Goal: Task Accomplishment & Management: Manage account settings

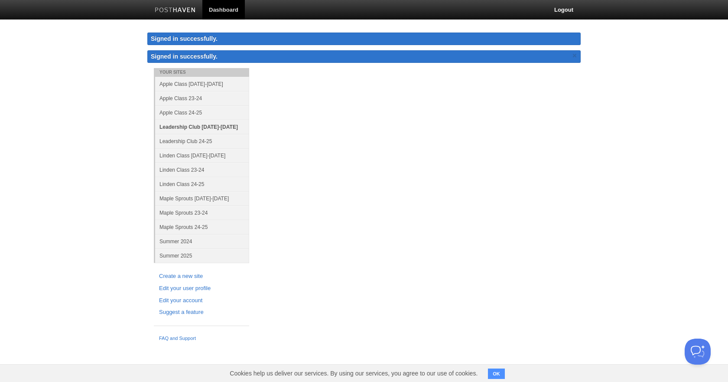
click at [218, 130] on link "Leadership Club [DATE]-[DATE]" at bounding box center [202, 127] width 94 height 14
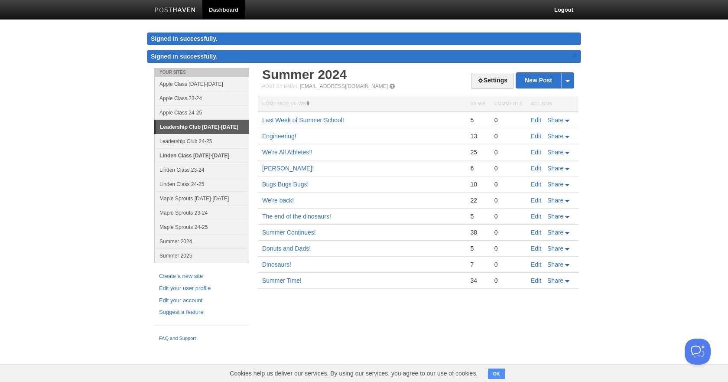
click at [185, 157] on link "Linden Class [DATE]-[DATE]" at bounding box center [202, 155] width 94 height 14
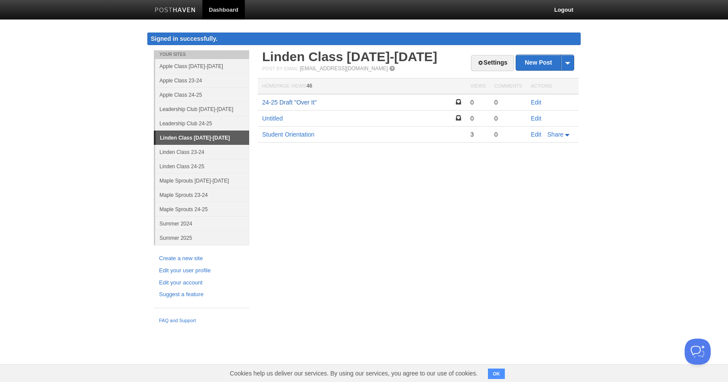
click at [295, 102] on link "24-25 Draft "Over It"" at bounding box center [289, 102] width 55 height 7
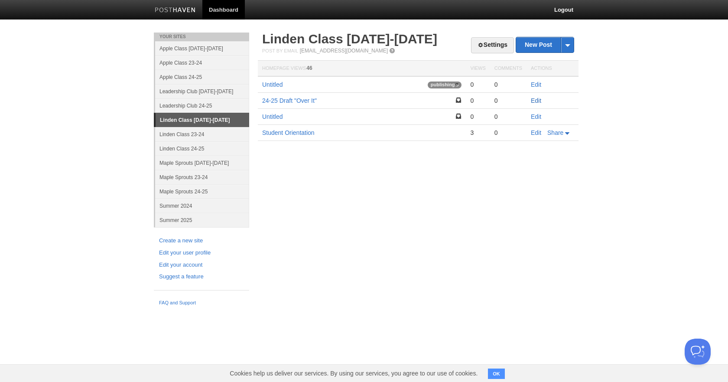
click at [535, 101] on link "Edit" at bounding box center [536, 100] width 10 height 7
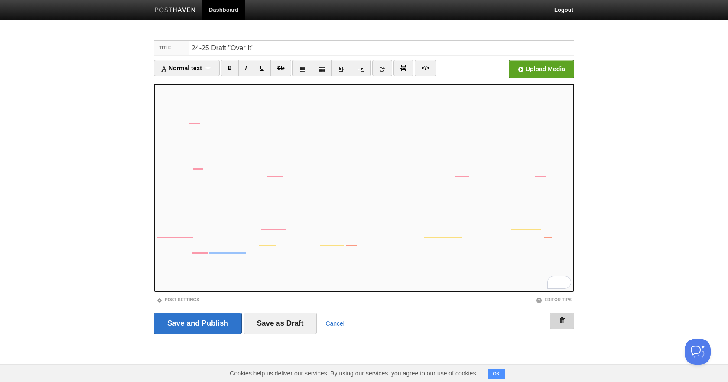
click at [559, 319] on link at bounding box center [562, 320] width 24 height 16
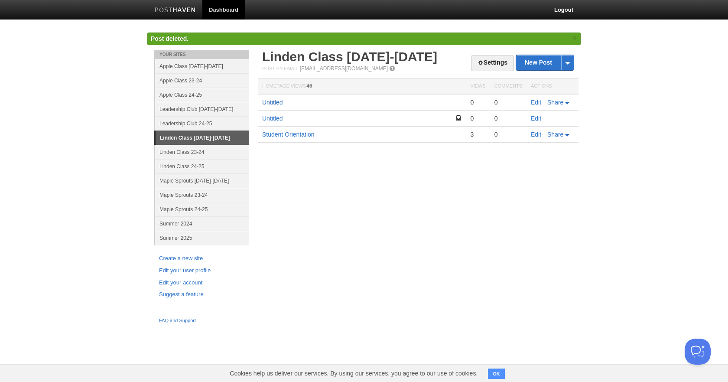
click at [278, 102] on link "Untitled" at bounding box center [272, 102] width 20 height 7
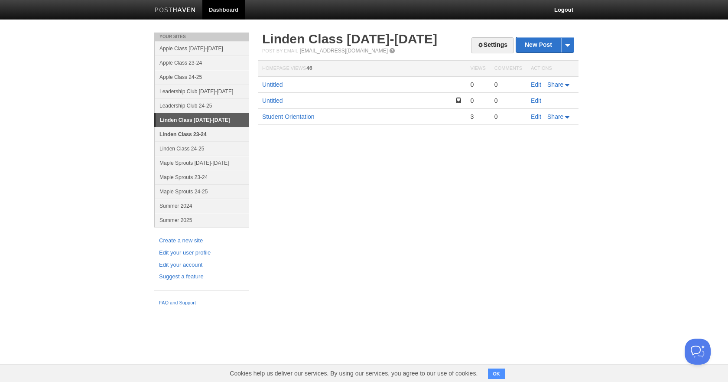
click at [215, 130] on link "Linden Class 23-24" at bounding box center [202, 134] width 94 height 14
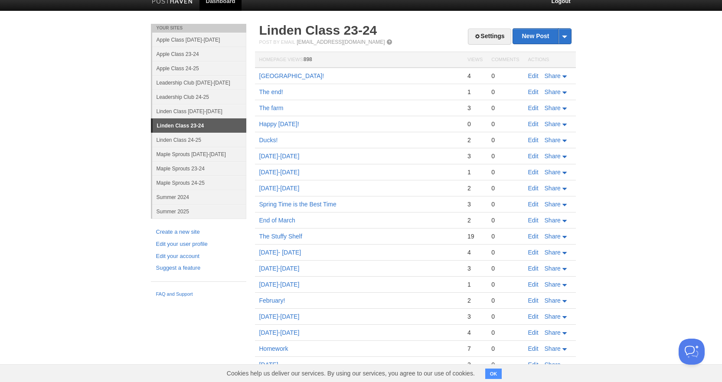
scroll to position [4, 0]
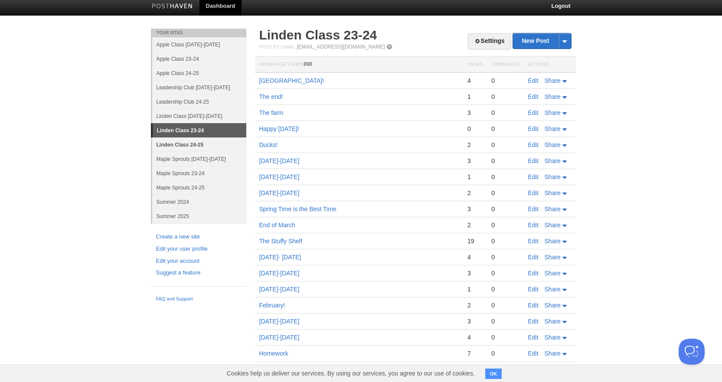
click at [220, 147] on link "Linden Class 24-25" at bounding box center [199, 144] width 94 height 14
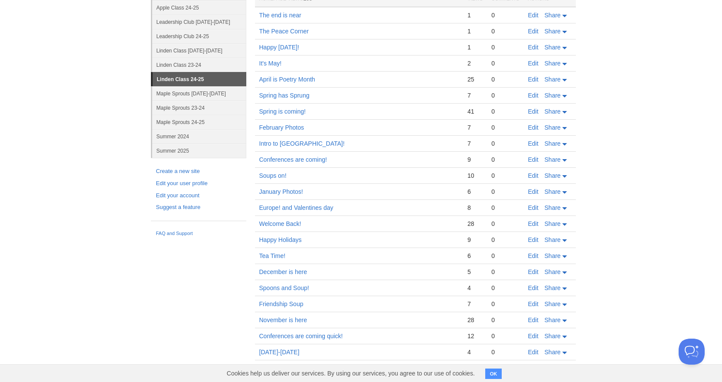
scroll to position [153, 0]
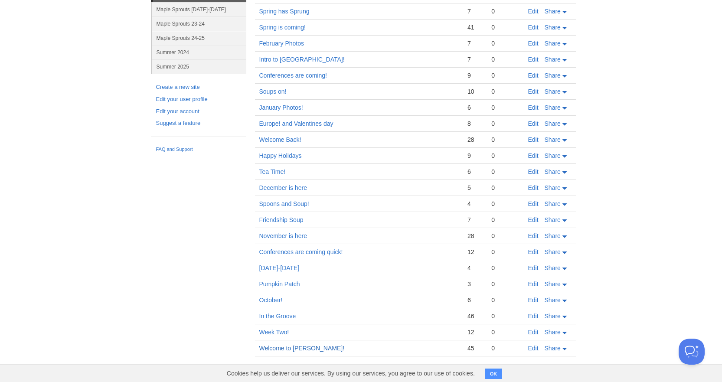
click at [285, 348] on link "Welcome to [PERSON_NAME]!" at bounding box center [301, 348] width 85 height 7
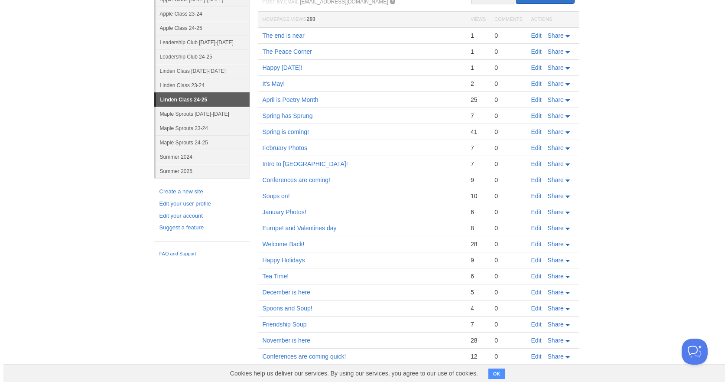
scroll to position [0, 0]
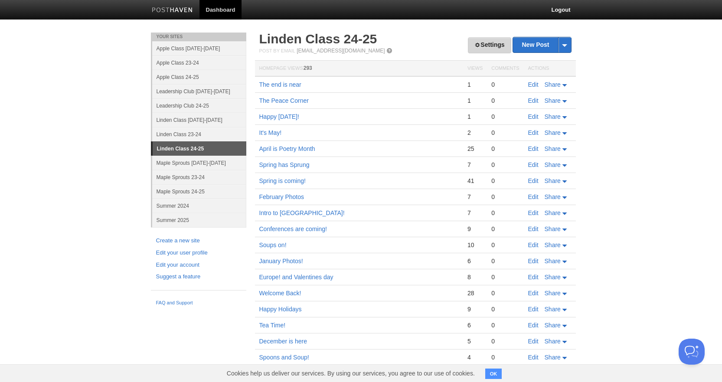
click at [491, 45] on link "Settings" at bounding box center [489, 45] width 43 height 16
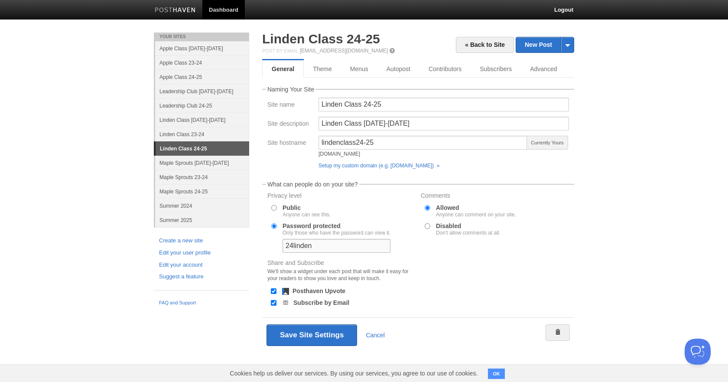
drag, startPoint x: 322, startPoint y: 244, endPoint x: 267, endPoint y: 239, distance: 55.6
click at [267, 239] on div "Password protected Only those who have the password can view it. 24linden" at bounding box center [342, 238] width 150 height 32
click at [220, 91] on link "Leadership Club [DATE]-[DATE]" at bounding box center [202, 91] width 94 height 14
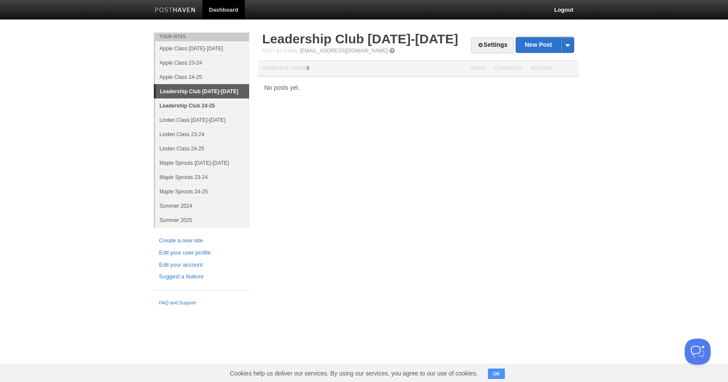
click at [223, 104] on link "Leadership Club 24-25" at bounding box center [202, 105] width 94 height 14
click at [192, 120] on link "Linden Class [DATE]-[DATE]" at bounding box center [202, 120] width 94 height 14
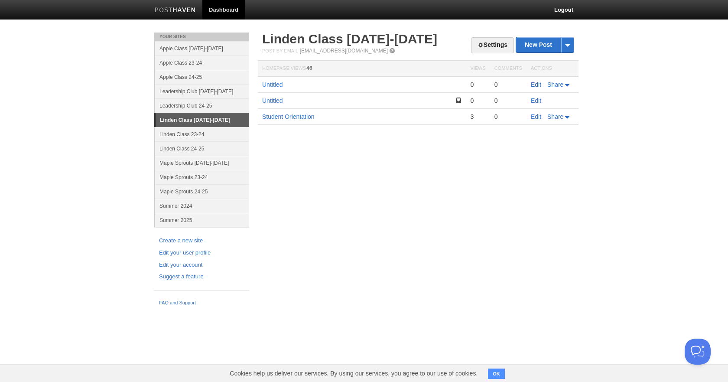
click at [536, 84] on link "Edit" at bounding box center [536, 84] width 10 height 7
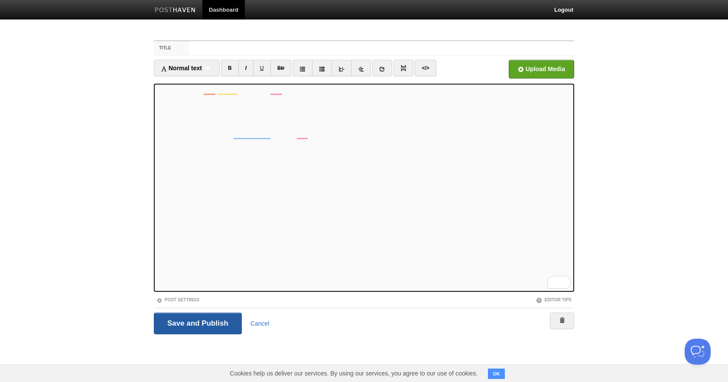
click at [192, 333] on input "Save and Publish" at bounding box center [198, 323] width 88 height 22
